Goal: Check status: Check status

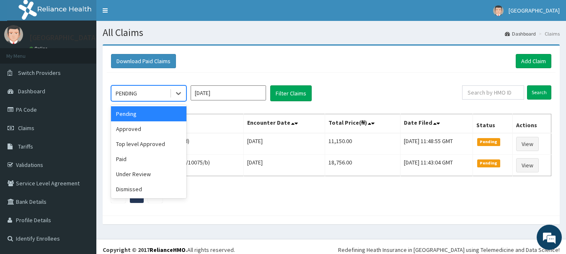
click at [159, 97] on div "PENDING" at bounding box center [140, 93] width 58 height 13
click at [141, 190] on div "Dismissed" at bounding box center [148, 189] width 75 height 15
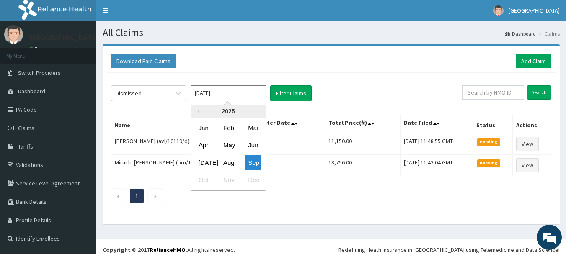
click at [245, 93] on input "[DATE]" at bounding box center [228, 92] width 75 height 15
click at [226, 165] on div "Aug" at bounding box center [228, 162] width 17 height 15
type input "[DATE]"
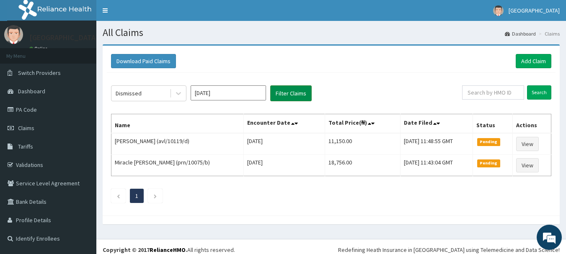
click at [286, 89] on button "Filter Claims" at bounding box center [290, 93] width 41 height 16
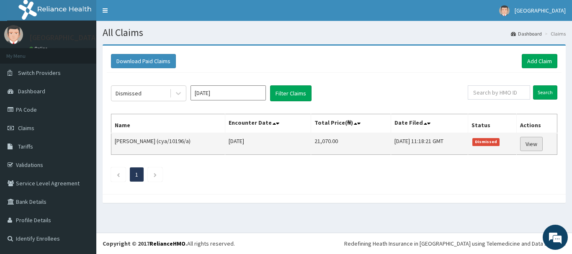
click at [524, 142] on link "View" at bounding box center [531, 144] width 23 height 14
